Goal: Task Accomplishment & Management: Use online tool/utility

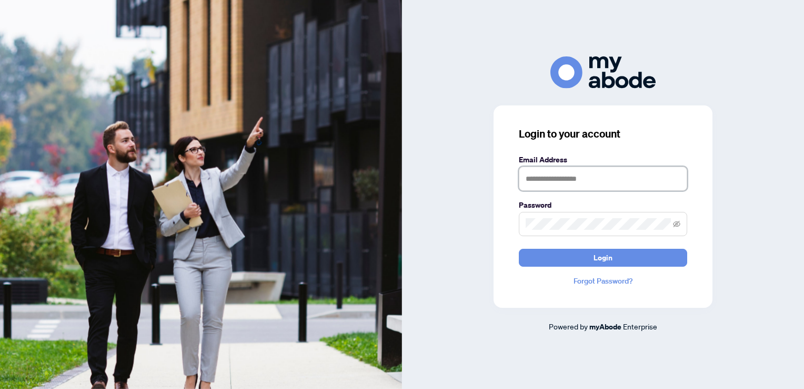
click at [579, 176] on input "text" at bounding box center [603, 178] width 168 height 24
type input "**********"
click at [519, 248] on button "Login" at bounding box center [603, 257] width 168 height 18
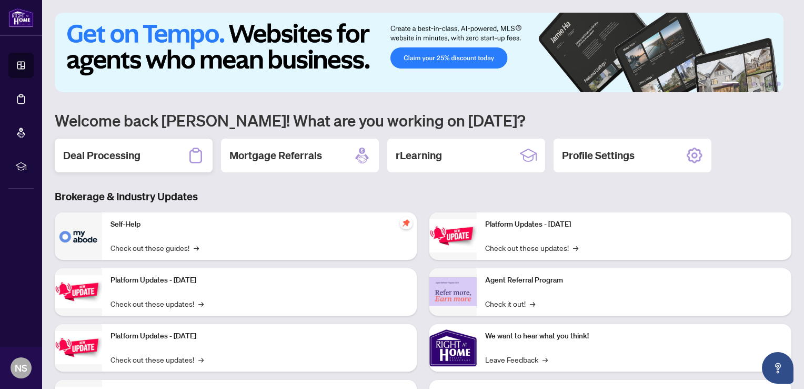
click at [135, 145] on div "Deal Processing" at bounding box center [134, 155] width 158 height 34
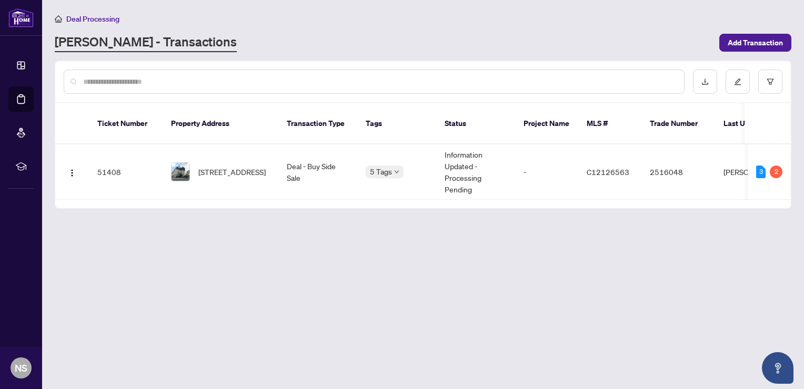
click at [252, 166] on span "[STREET_ADDRESS]" at bounding box center [231, 172] width 67 height 12
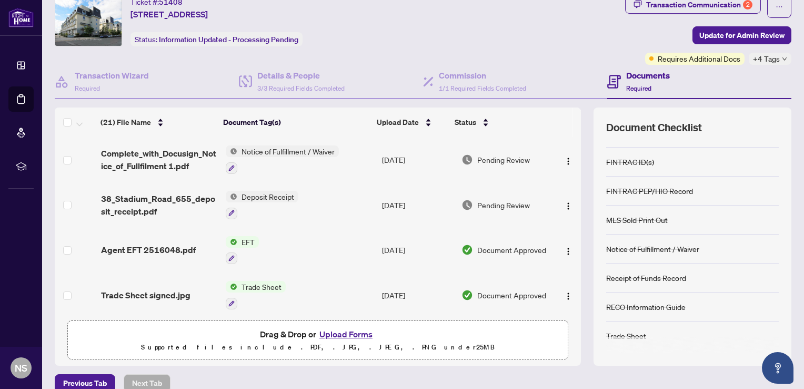
scroll to position [38, 0]
click at [268, 194] on span "Deposit Receipt" at bounding box center [267, 196] width 61 height 12
click at [173, 200] on span "38_Stadium_Road_655_deposit_receipt.pdf" at bounding box center [159, 204] width 116 height 25
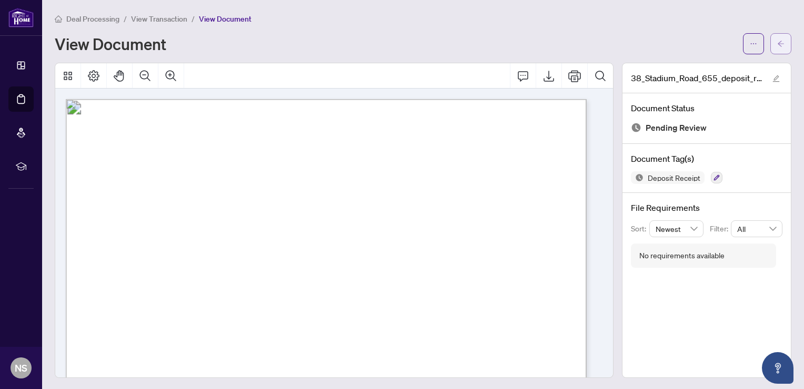
click at [779, 42] on button "button" at bounding box center [781, 43] width 21 height 21
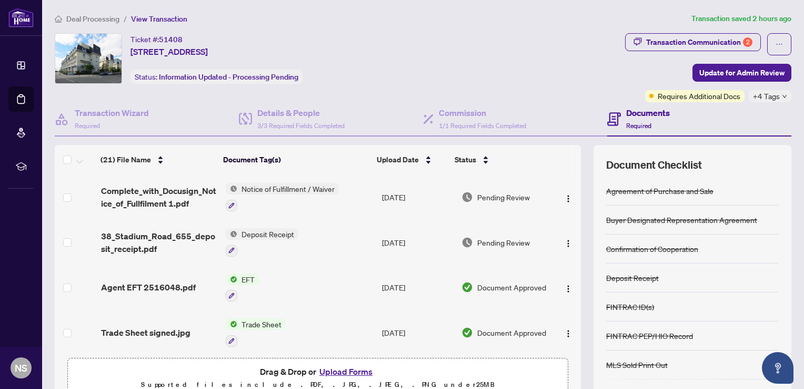
click at [782, 95] on icon "down" at bounding box center [784, 96] width 5 height 5
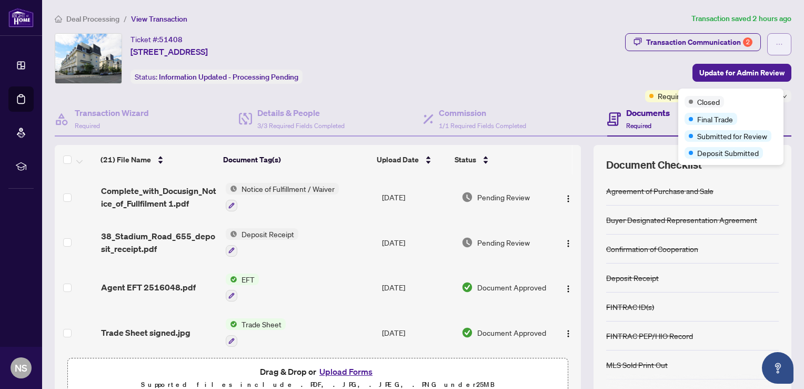
click at [776, 39] on span "button" at bounding box center [779, 44] width 7 height 17
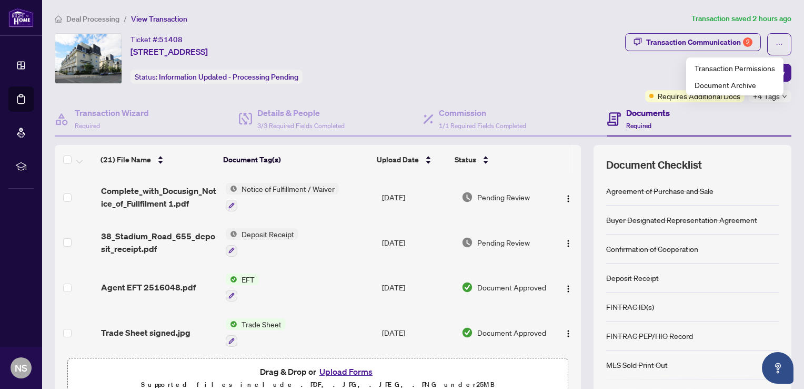
click at [26, 372] on span "NS" at bounding box center [21, 367] width 13 height 15
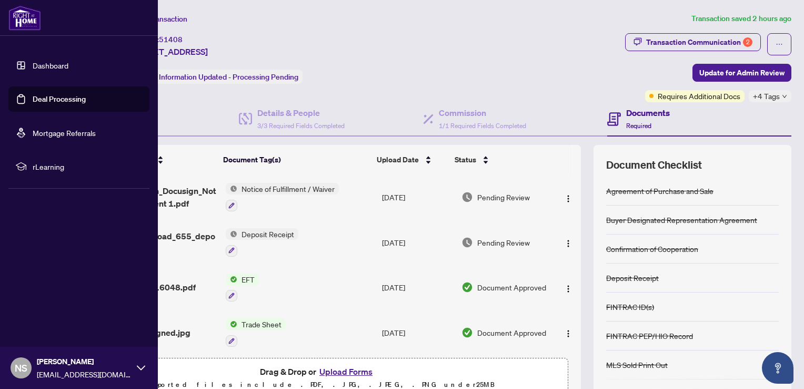
click at [138, 374] on div "NS [PERSON_NAME] [EMAIL_ADDRESS][DOMAIN_NAME]" at bounding box center [79, 367] width 158 height 42
click at [63, 300] on button "Logout" at bounding box center [78, 305] width 141 height 18
